Goal: Task Accomplishment & Management: Manage account settings

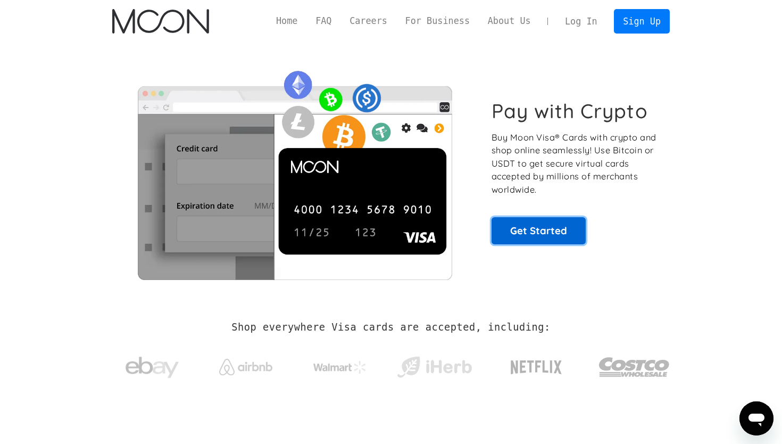
click at [531, 240] on link "Get Started" at bounding box center [539, 230] width 94 height 27
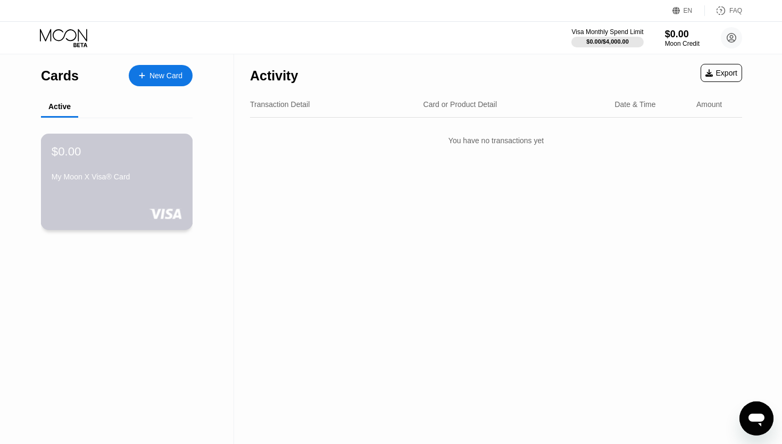
click at [149, 171] on div "$0.00 My Moon X Visa® Card" at bounding box center [117, 164] width 130 height 41
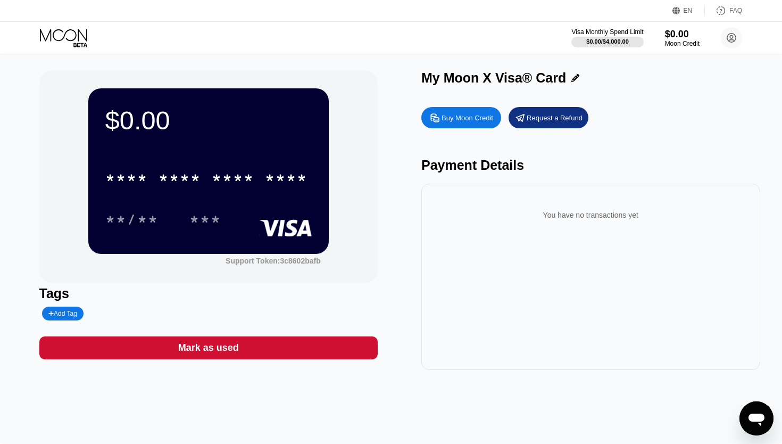
click at [357, 191] on div "$0.00 * * * * * * * * * * * * **** **/** *** Support Token: 3c8602bafb" at bounding box center [208, 176] width 339 height 213
click at [72, 32] on icon at bounding box center [64, 38] width 49 height 19
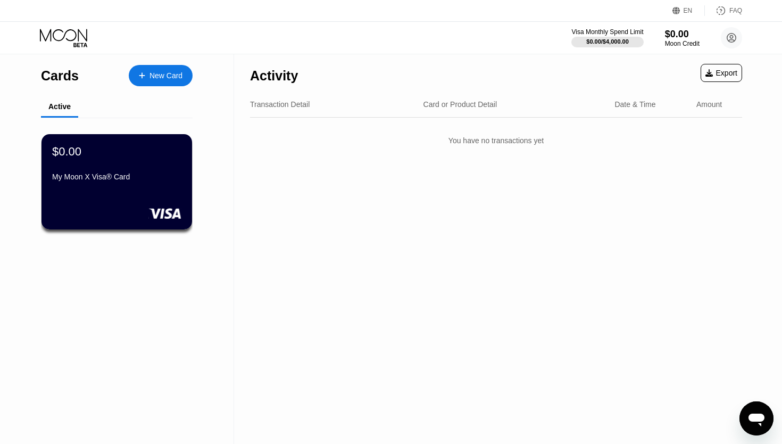
click at [62, 34] on icon at bounding box center [64, 38] width 49 height 19
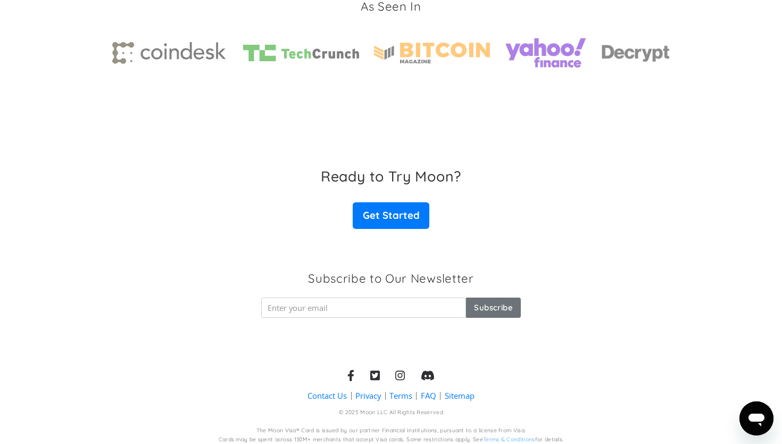
scroll to position [1635, 0]
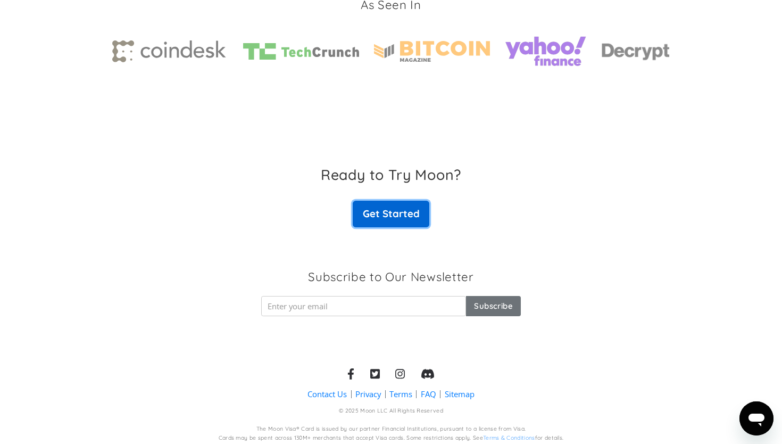
click at [397, 207] on link "Get Started" at bounding box center [391, 214] width 77 height 27
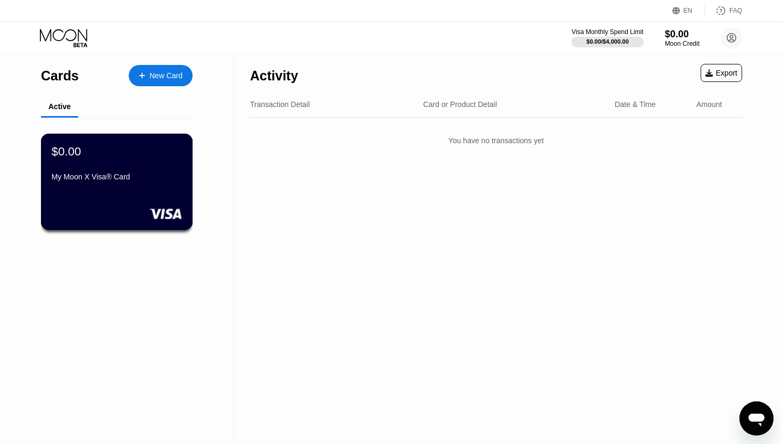
click at [158, 179] on div "My Moon X Visa® Card" at bounding box center [117, 176] width 130 height 9
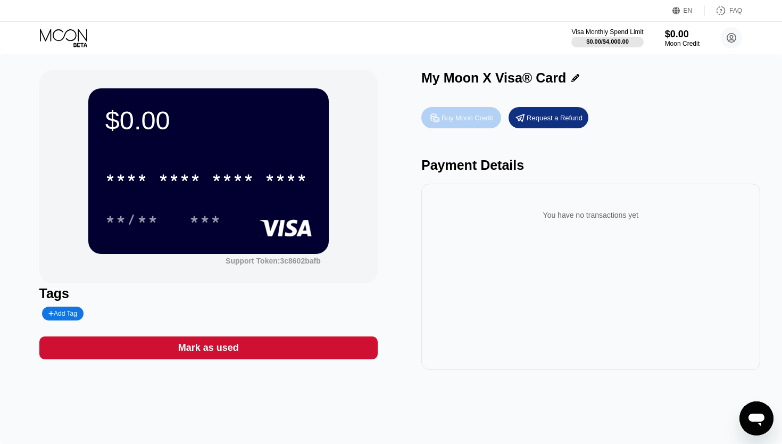
click at [471, 123] on div "Buy Moon Credit" at bounding box center [462, 117] width 80 height 21
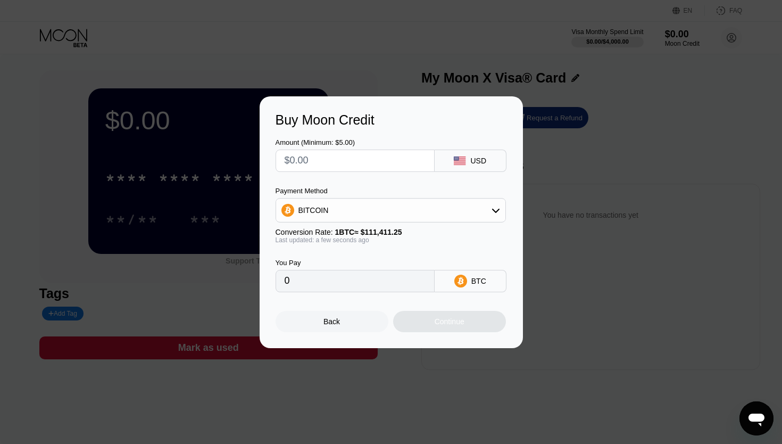
click at [393, 159] on input "text" at bounding box center [355, 160] width 141 height 21
click at [405, 78] on div at bounding box center [391, 222] width 782 height 444
